Goal: Find contact information: Find contact information

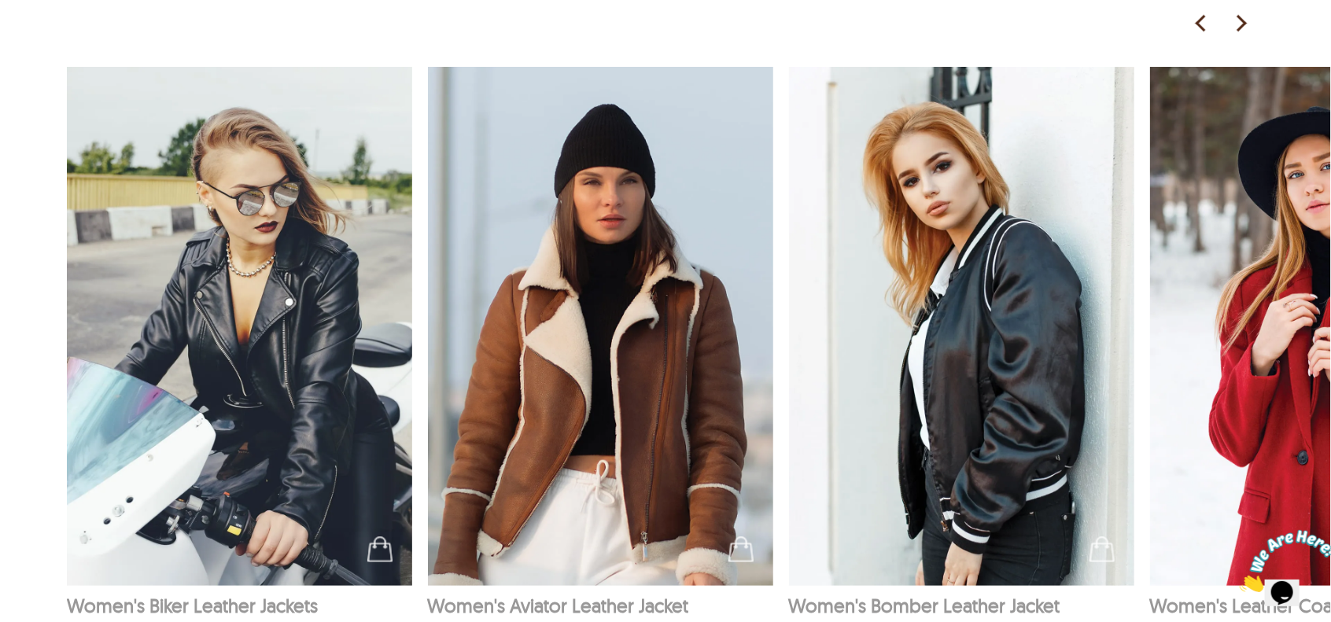
scroll to position [1498, 0]
click at [300, 393] on img at bounding box center [240, 326] width 346 height 519
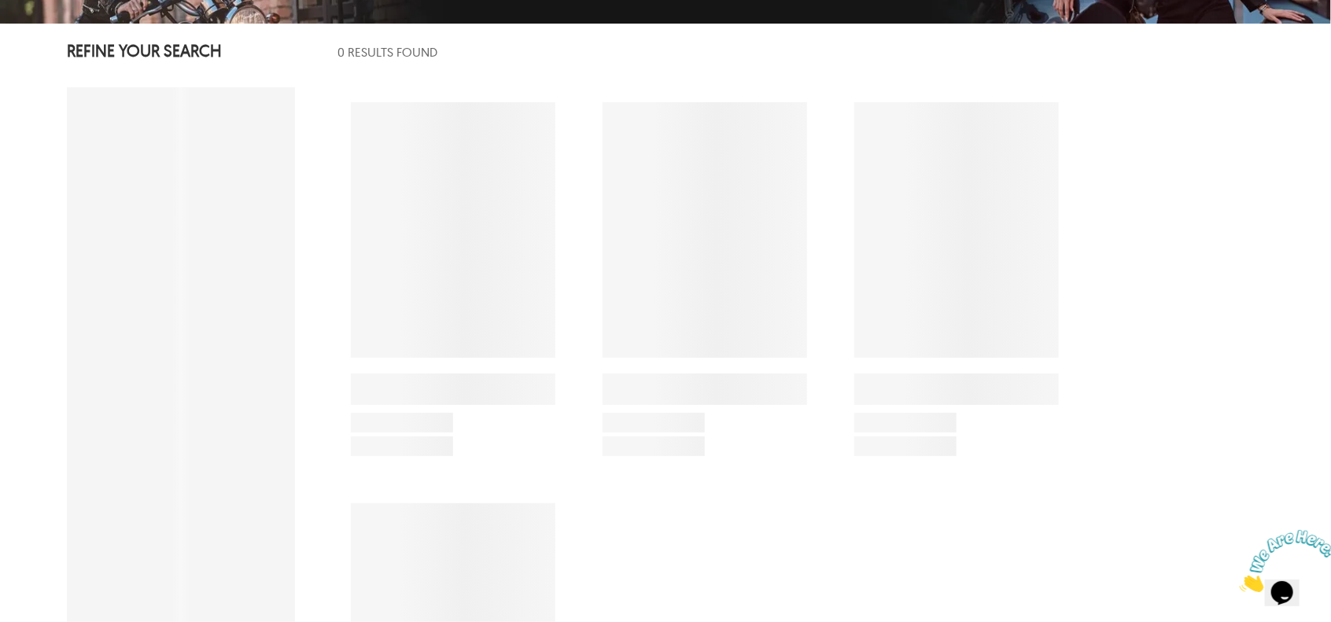
select select "********"
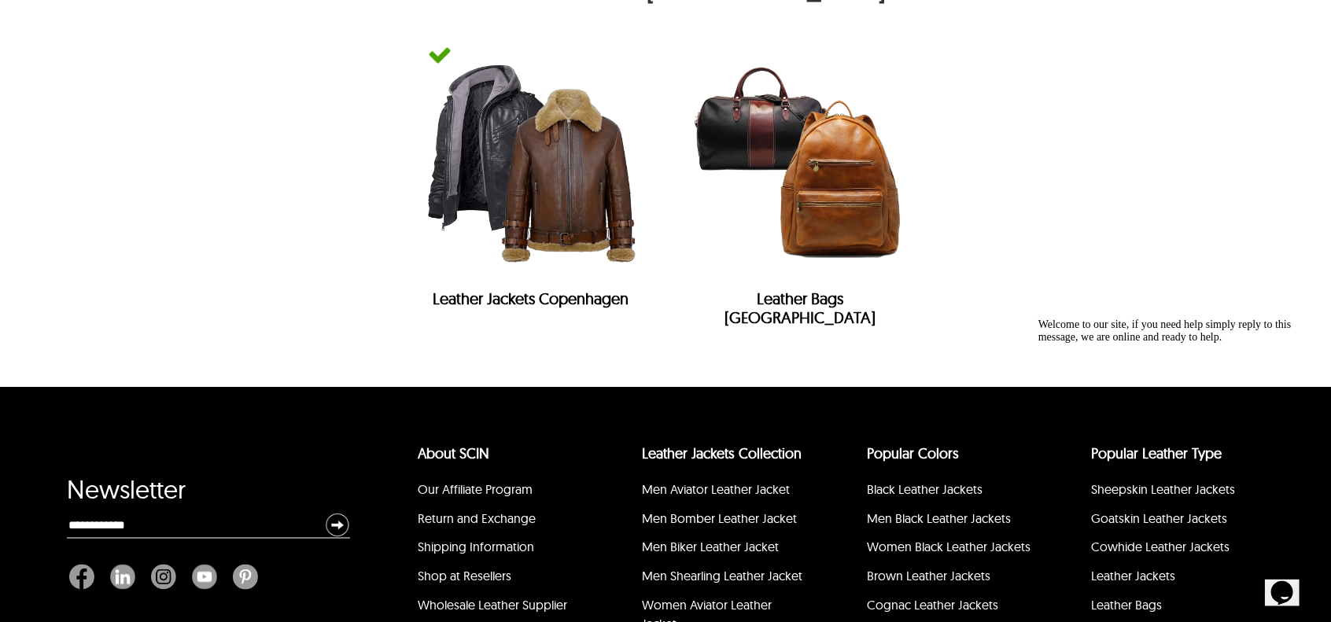
scroll to position [7228, 0]
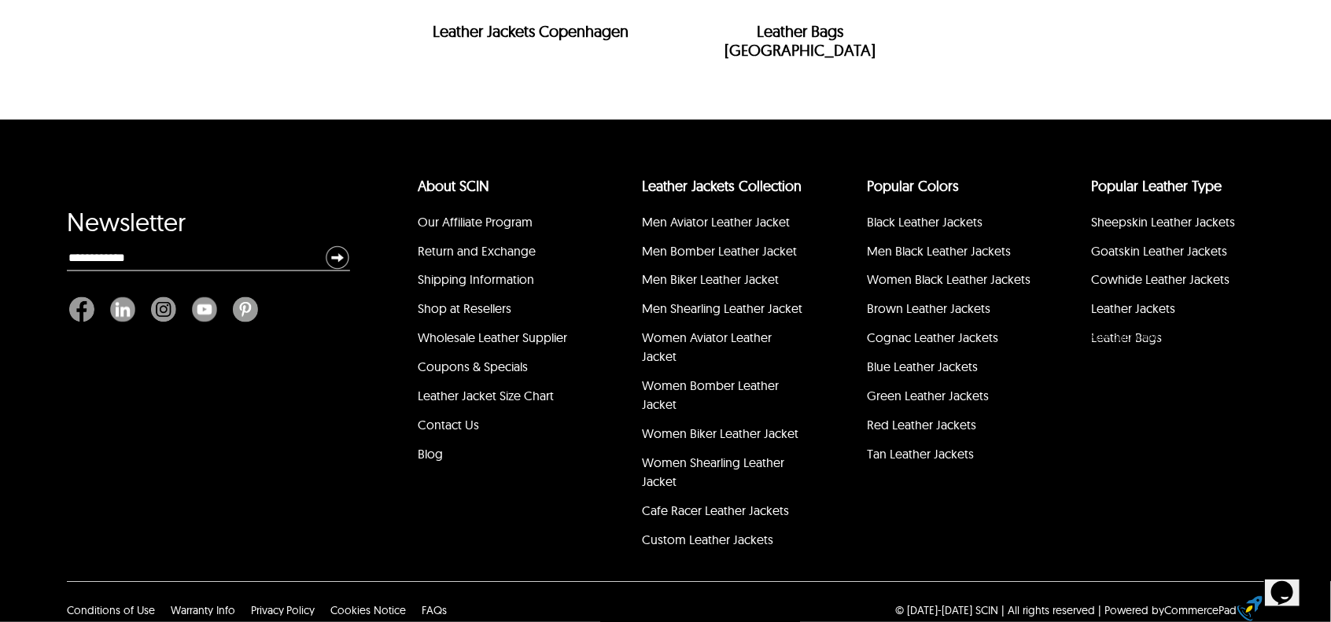
click at [1195, 343] on div "Welcome to our site, if you need help simply reply to this message, we are onli…" at bounding box center [1179, 330] width 283 height 25
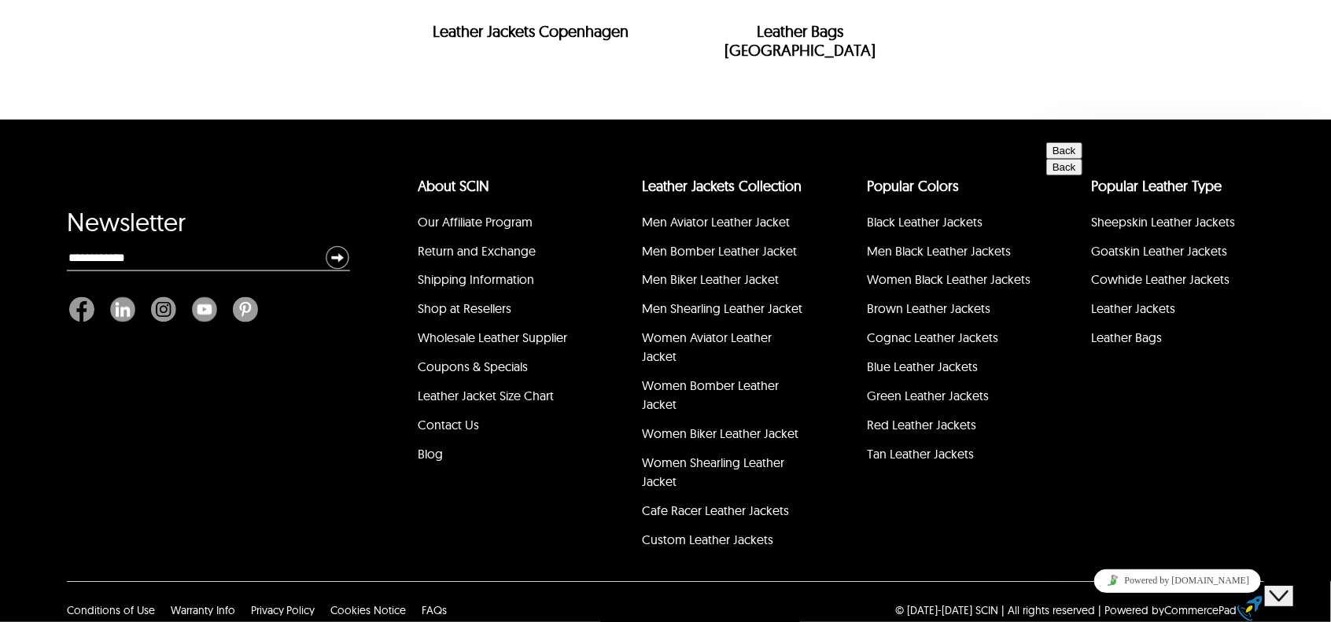
click at [1068, 158] on button "Back" at bounding box center [1064, 150] width 36 height 17
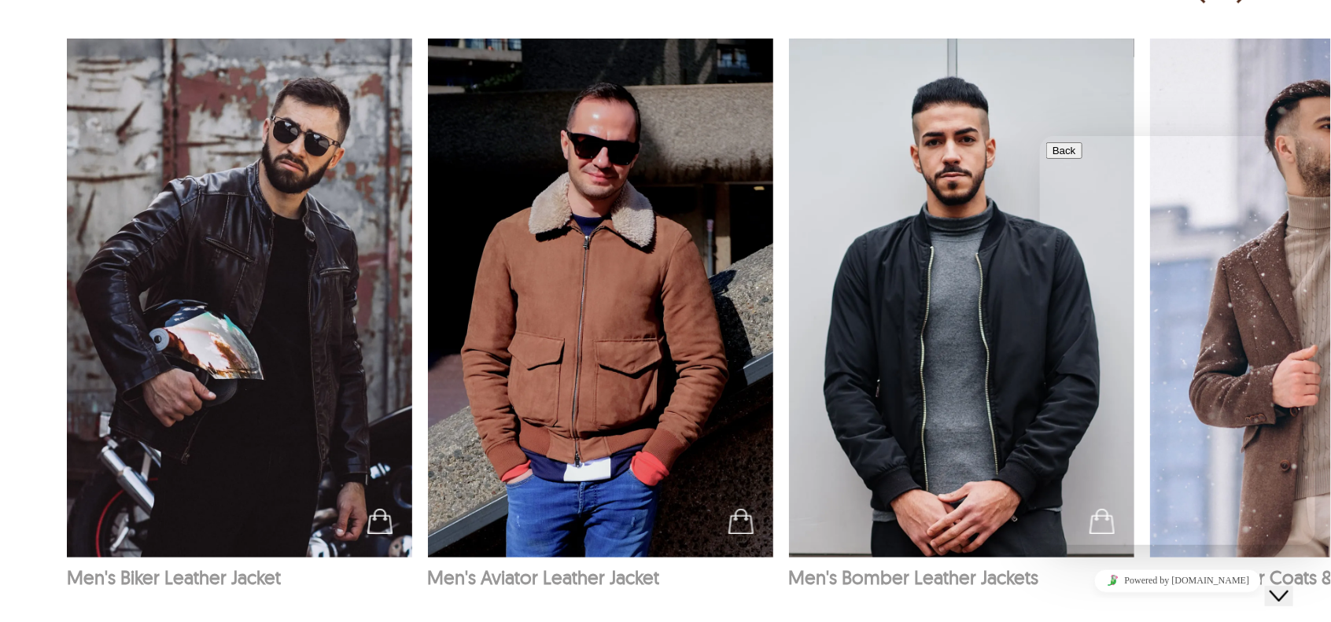
scroll to position [2432, 0]
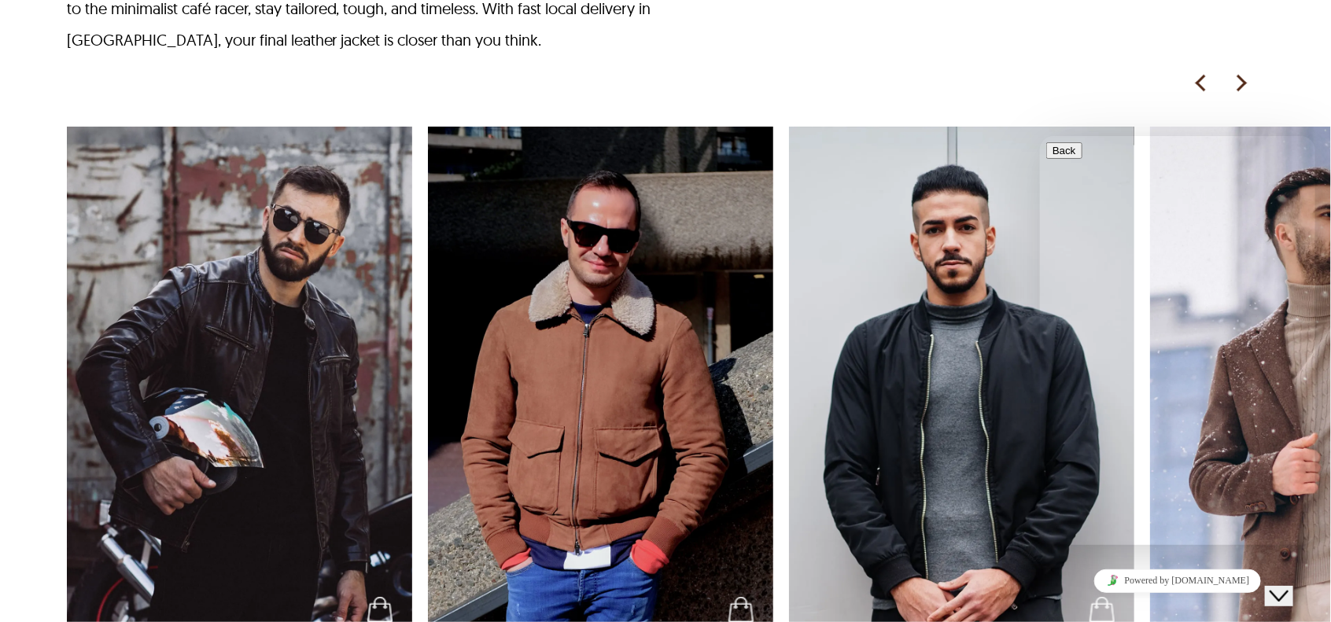
click at [1288, 586] on icon "Close Chat This icon closes the chat window." at bounding box center [1278, 595] width 19 height 19
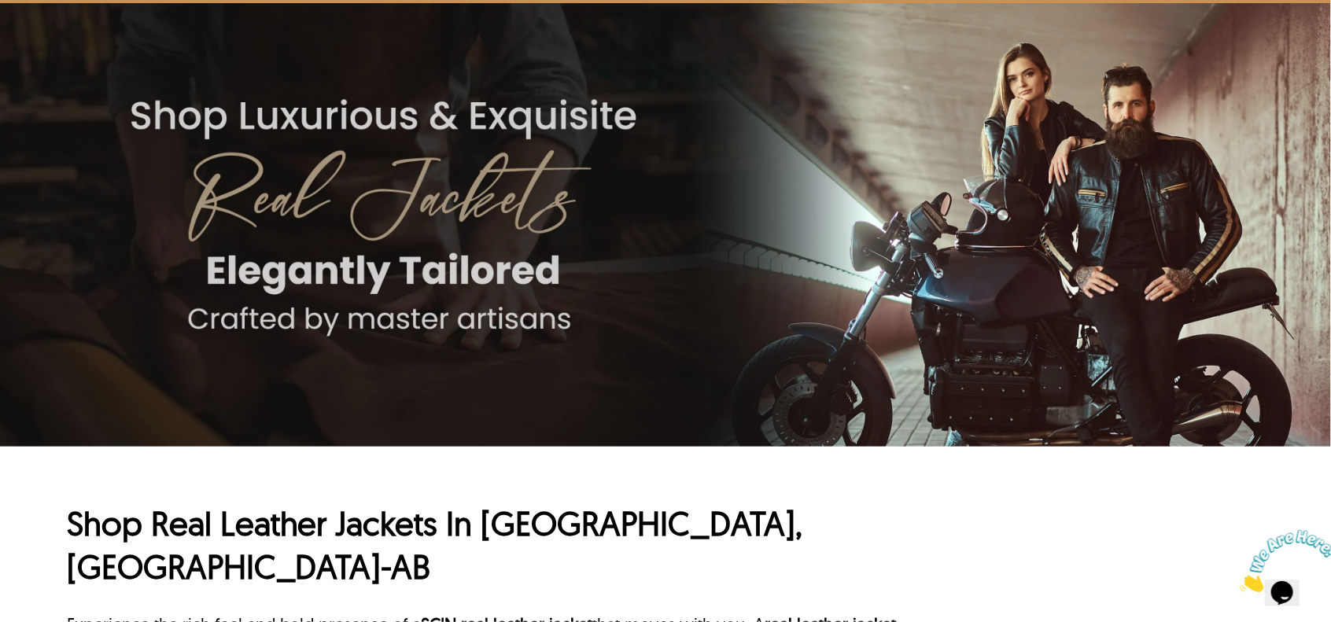
scroll to position [0, 0]
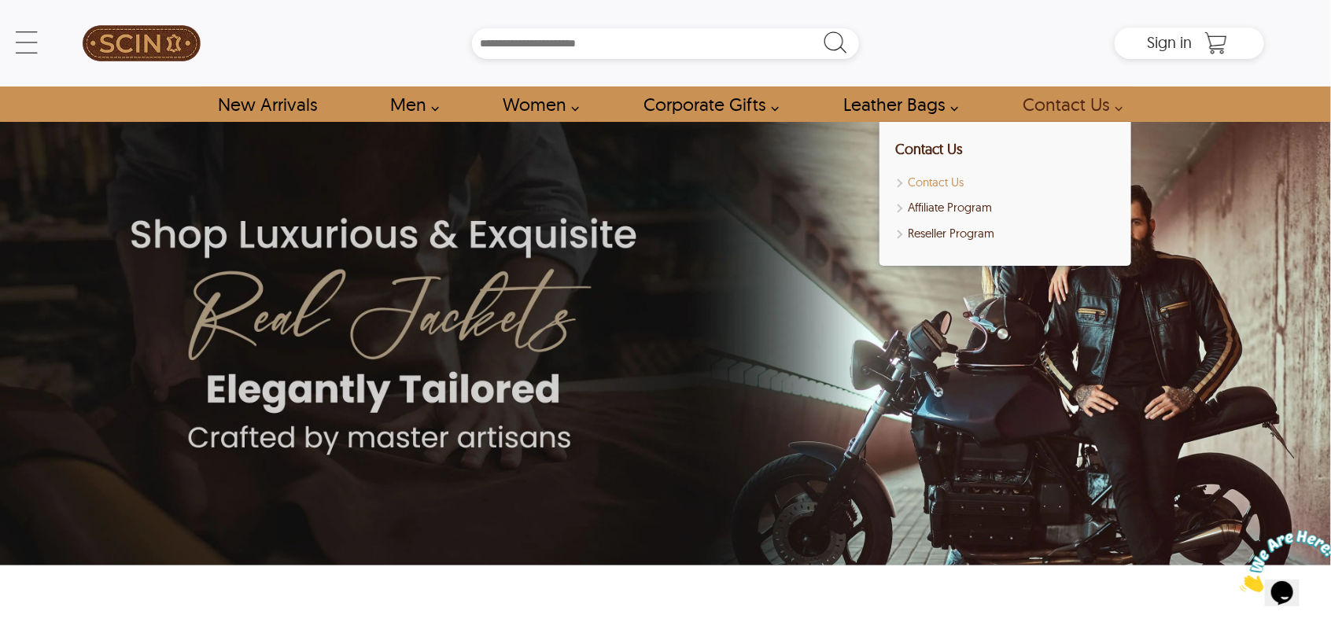
click at [927, 176] on link "Contact Us" at bounding box center [1005, 183] width 220 height 18
